Goal: Find specific page/section: Find specific page/section

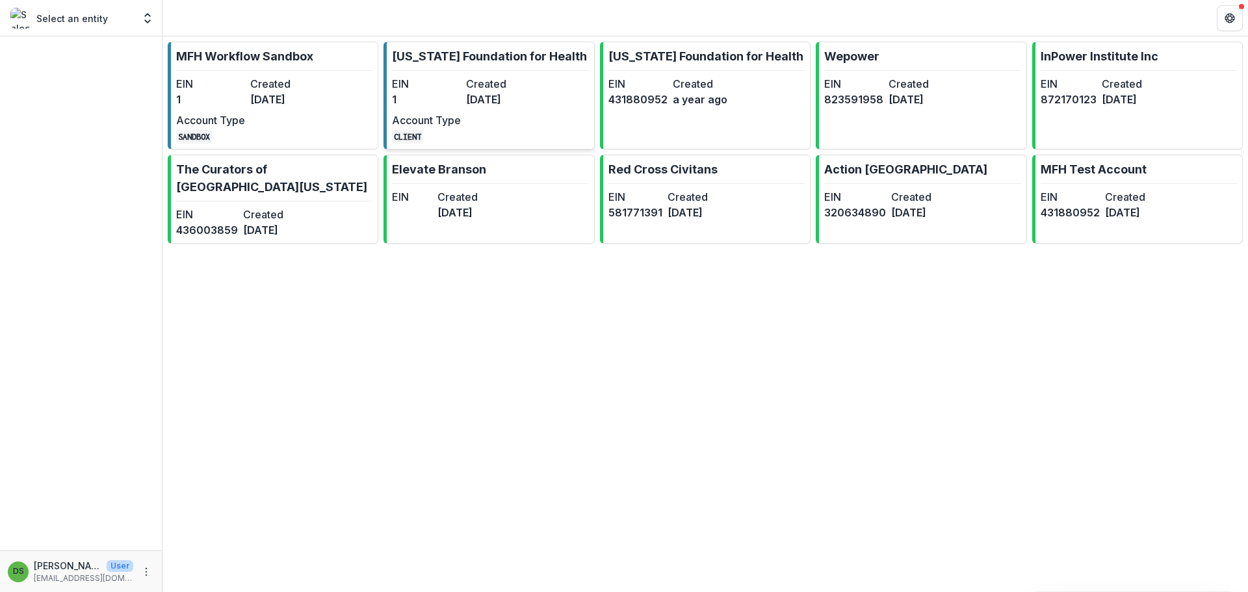
click at [497, 99] on dd "[DATE]" at bounding box center [500, 100] width 69 height 16
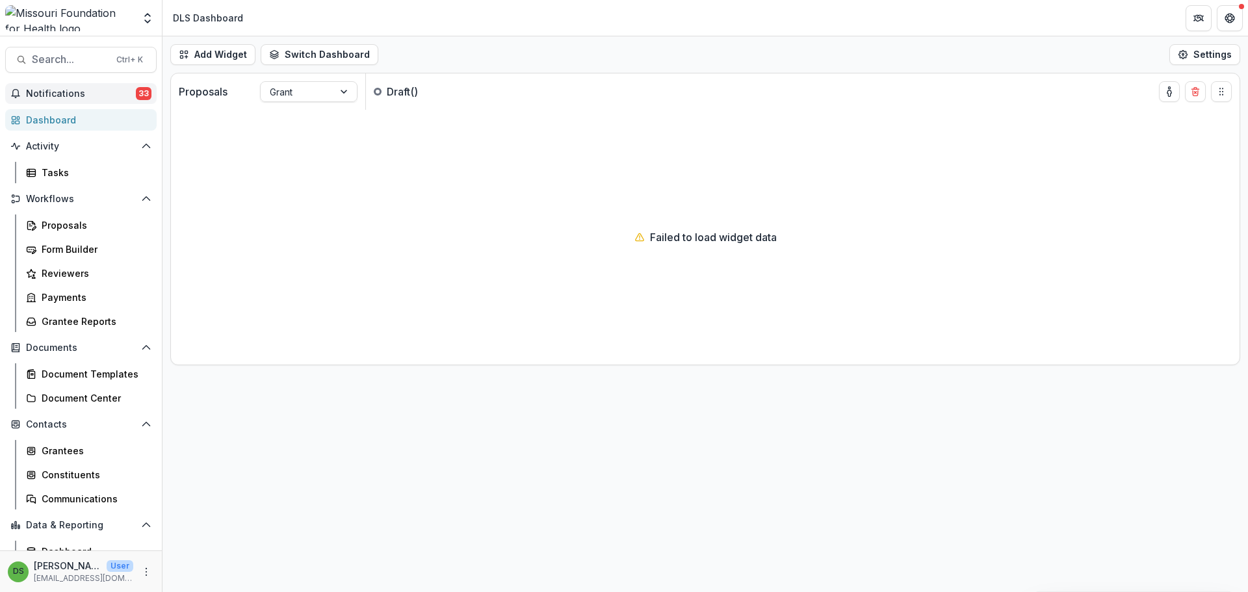
click at [81, 89] on span "Notifications" at bounding box center [81, 93] width 110 height 11
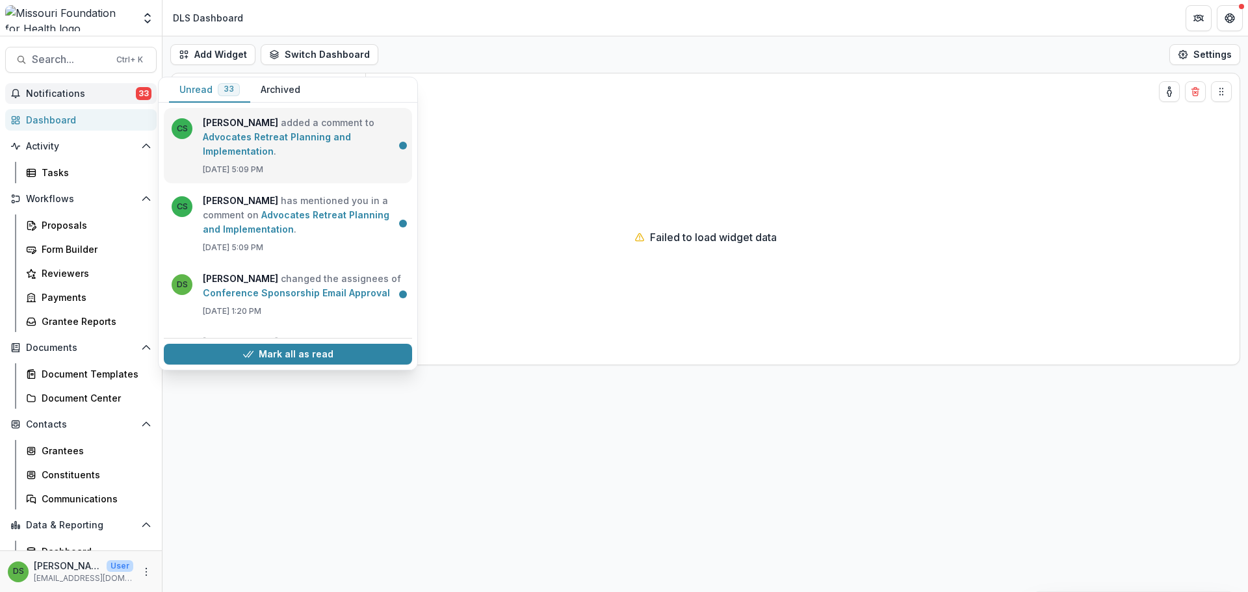
click at [283, 143] on link "Advocates Retreat Planning and Implementation" at bounding box center [277, 143] width 148 height 25
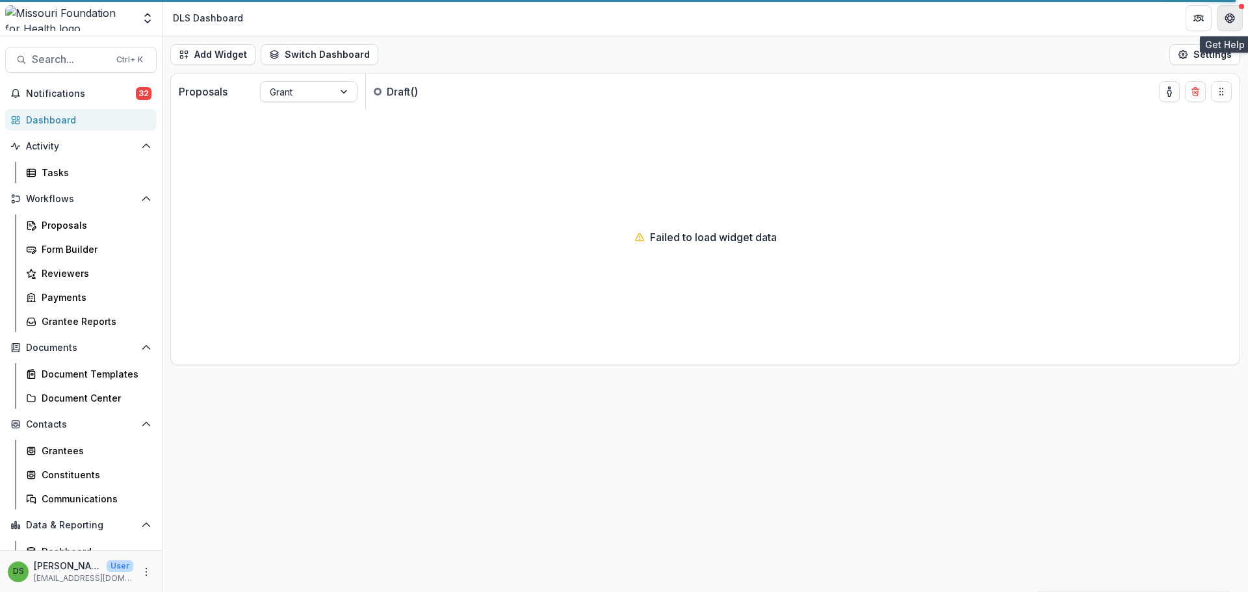
click at [1234, 16] on icon "Get Help" at bounding box center [1230, 18] width 10 height 10
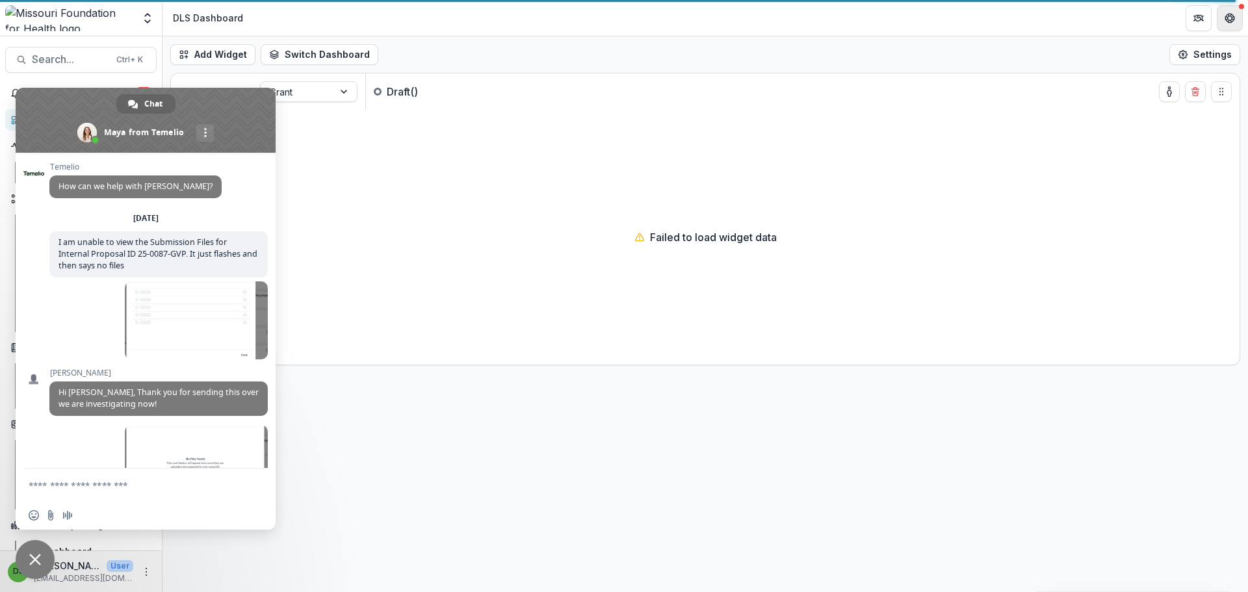
scroll to position [6054, 0]
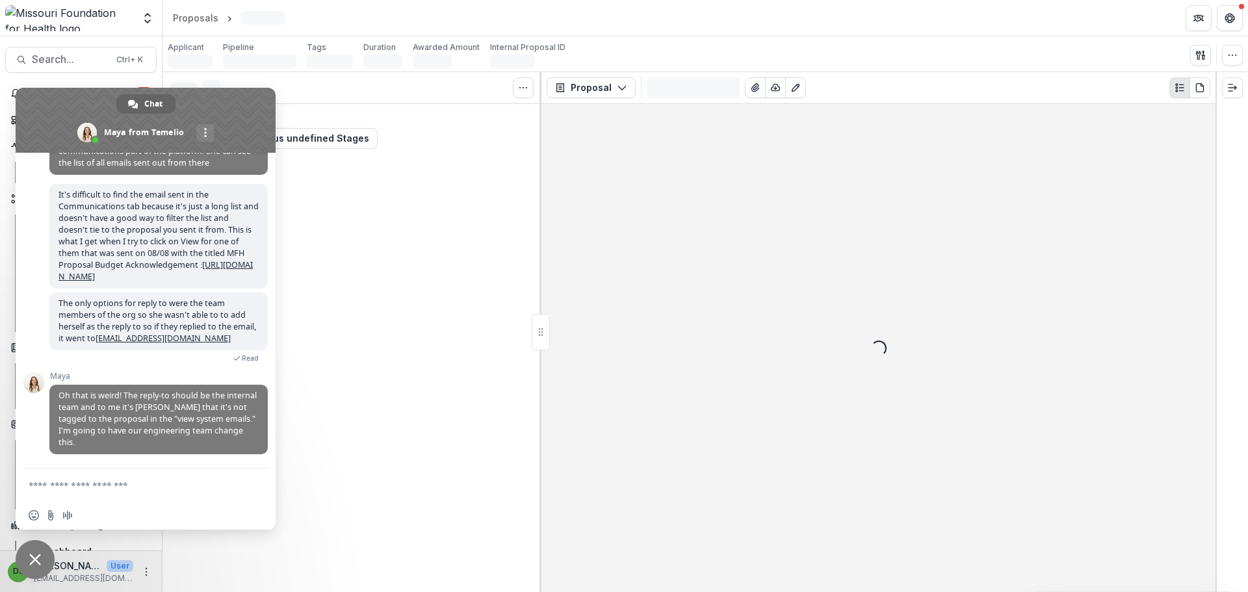
click at [42, 557] on span "Close chat" at bounding box center [35, 559] width 39 height 39
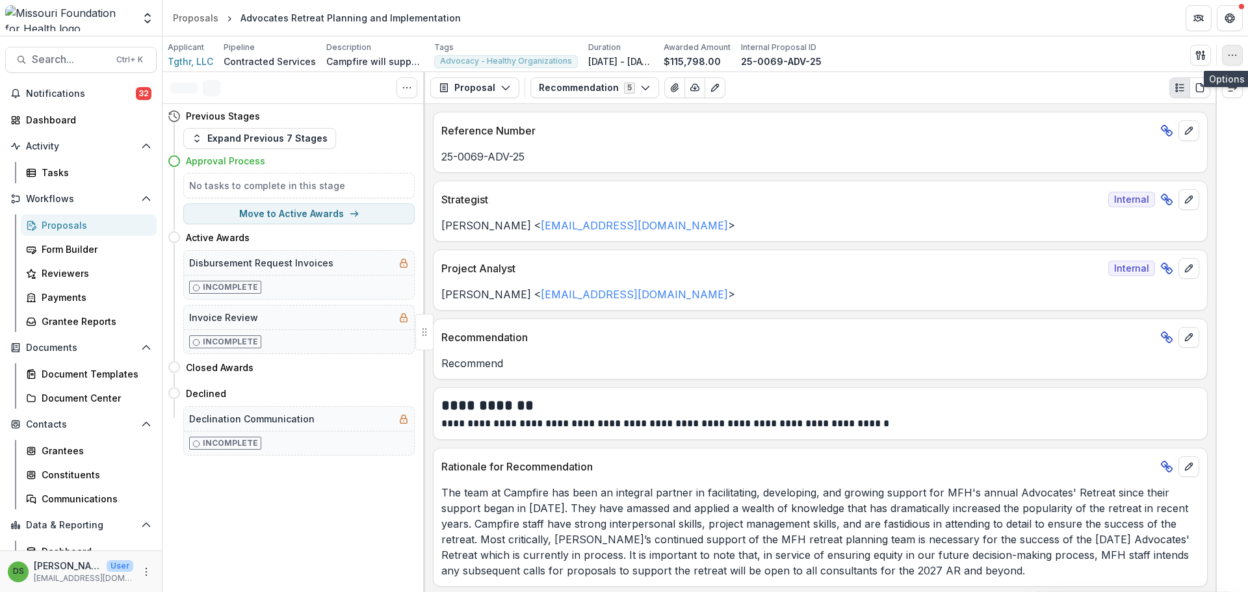
click at [1234, 54] on icon "button" at bounding box center [1232, 55] width 10 height 10
